Goal: Complete application form

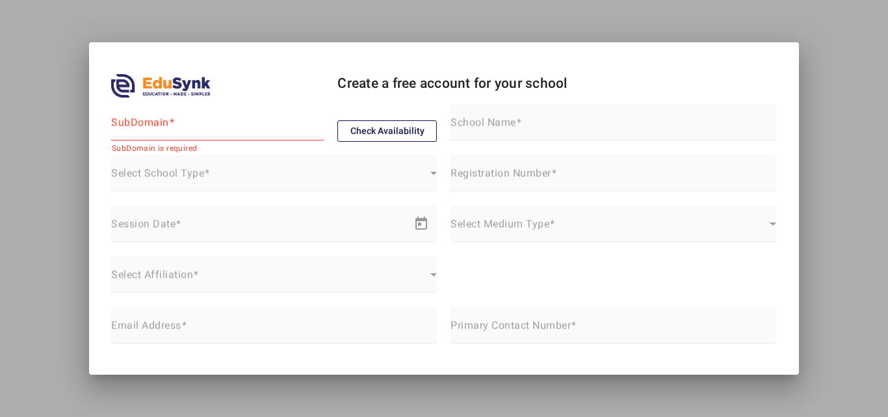
click at [787, 73] on h1 "Create a free account for your school" at bounding box center [444, 72] width 711 height 61
click at [830, 87] on div at bounding box center [444, 208] width 888 height 417
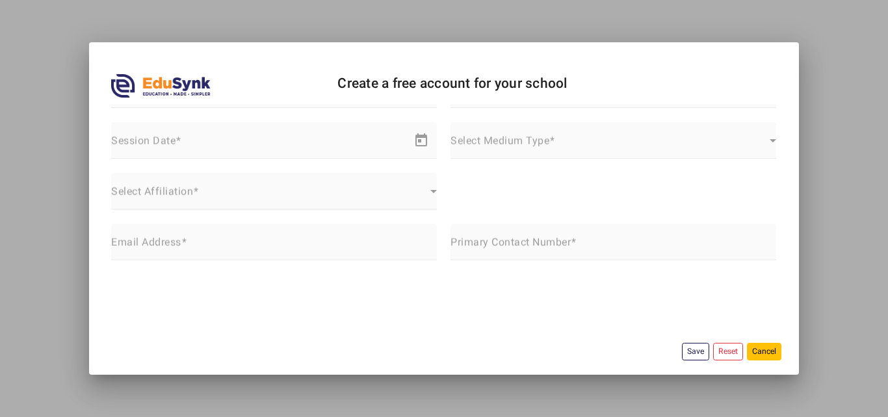
click at [755, 351] on button "Cancel" at bounding box center [764, 352] width 34 height 18
click at [747, 349] on button "Cancel" at bounding box center [764, 352] width 34 height 18
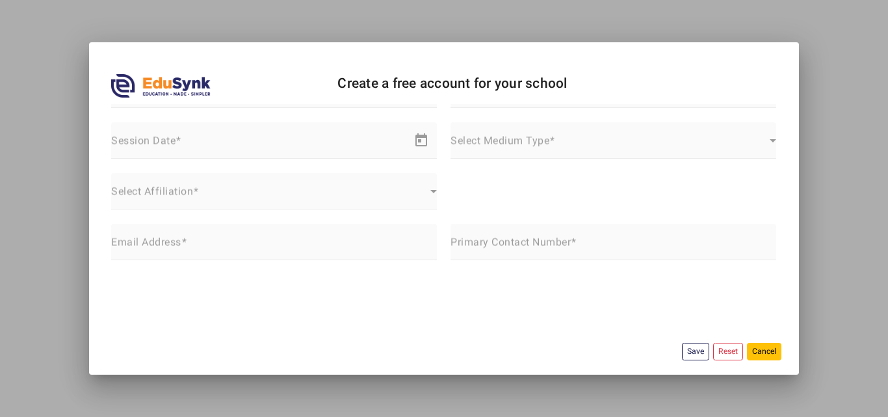
click at [747, 349] on button "Cancel" at bounding box center [764, 352] width 34 height 18
